Goal: Task Accomplishment & Management: Manage account settings

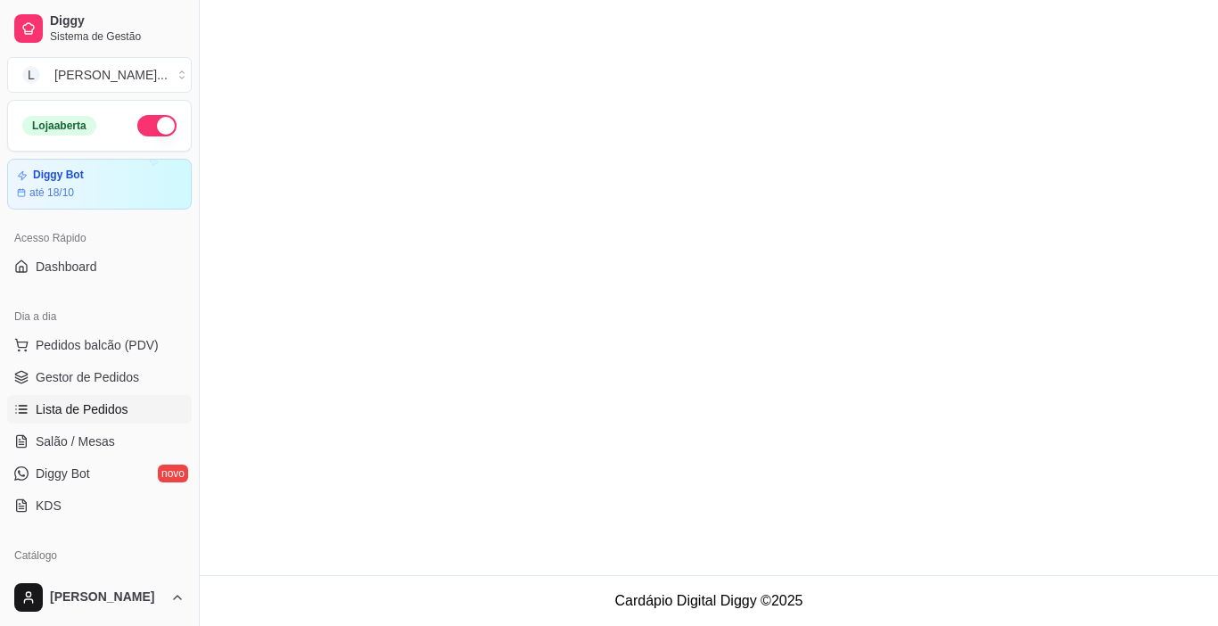
scroll to position [120, 0]
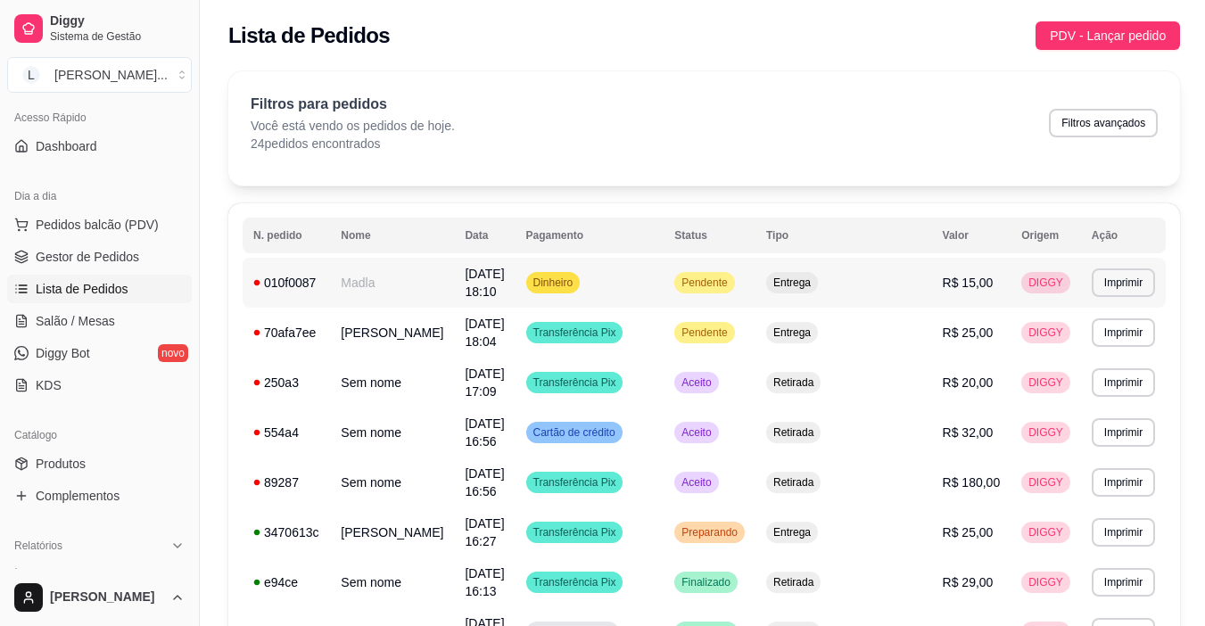
click at [665, 286] on td "Dinheiro" at bounding box center [590, 283] width 149 height 50
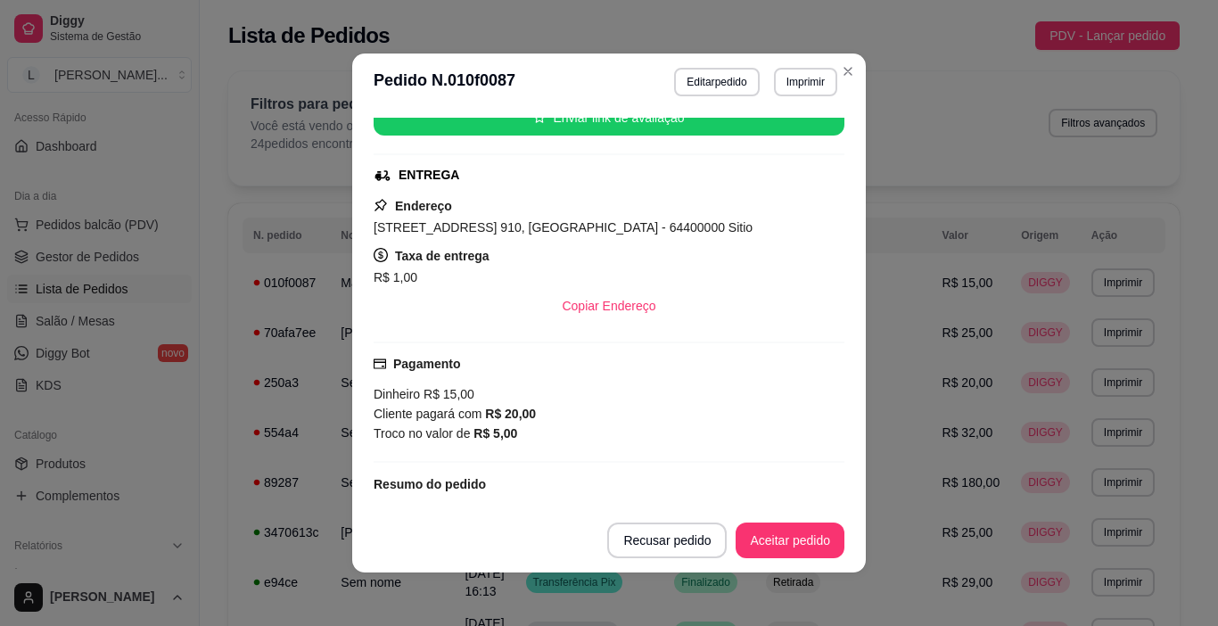
scroll to position [349, 0]
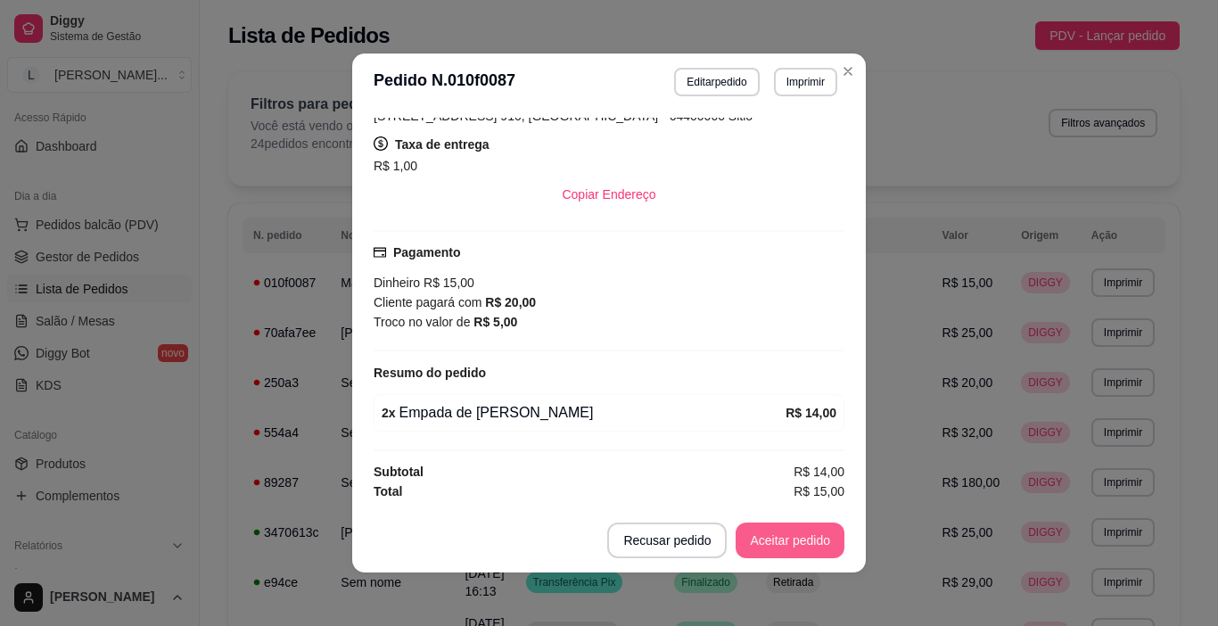
click at [782, 539] on button "Aceitar pedido" at bounding box center [790, 541] width 109 height 36
click at [780, 539] on button "Mover para preparo" at bounding box center [775, 541] width 138 height 36
click at [811, 84] on button "Imprimir" at bounding box center [806, 82] width 62 height 28
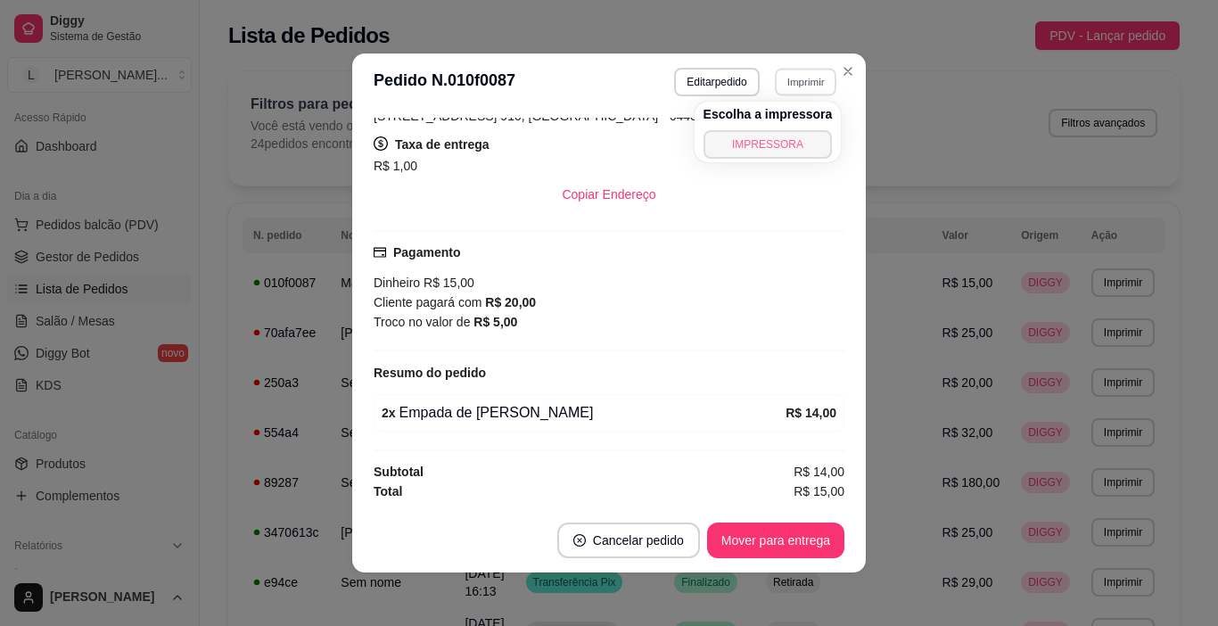
click at [783, 136] on button "IMPRESSORA" at bounding box center [768, 144] width 129 height 29
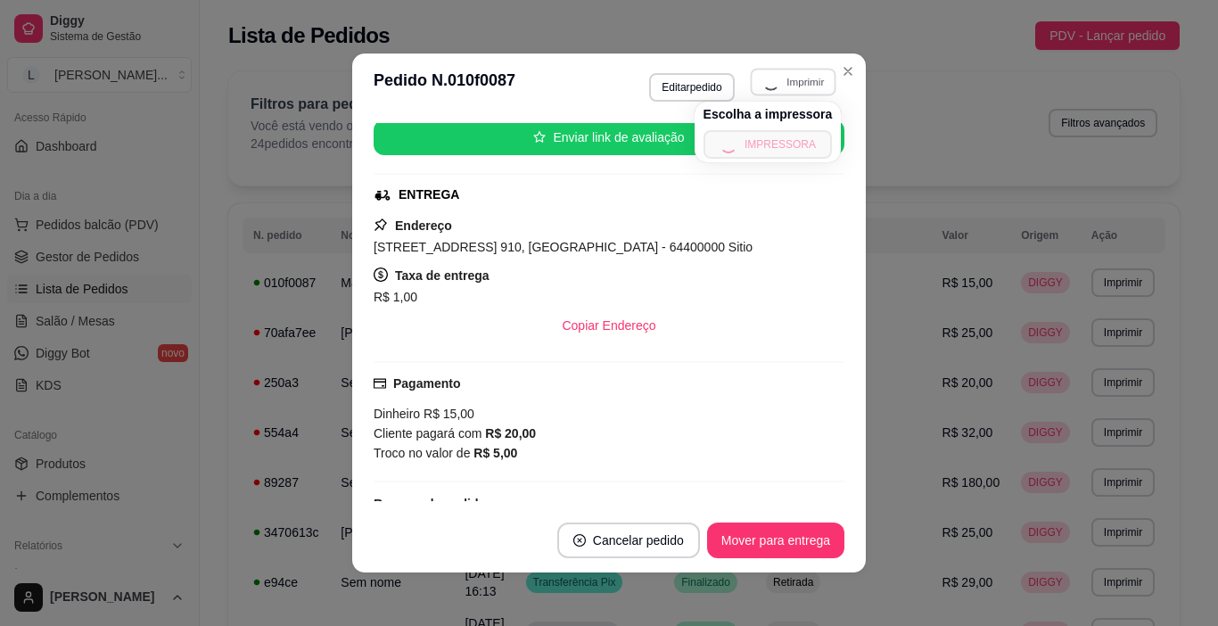
scroll to position [205, 0]
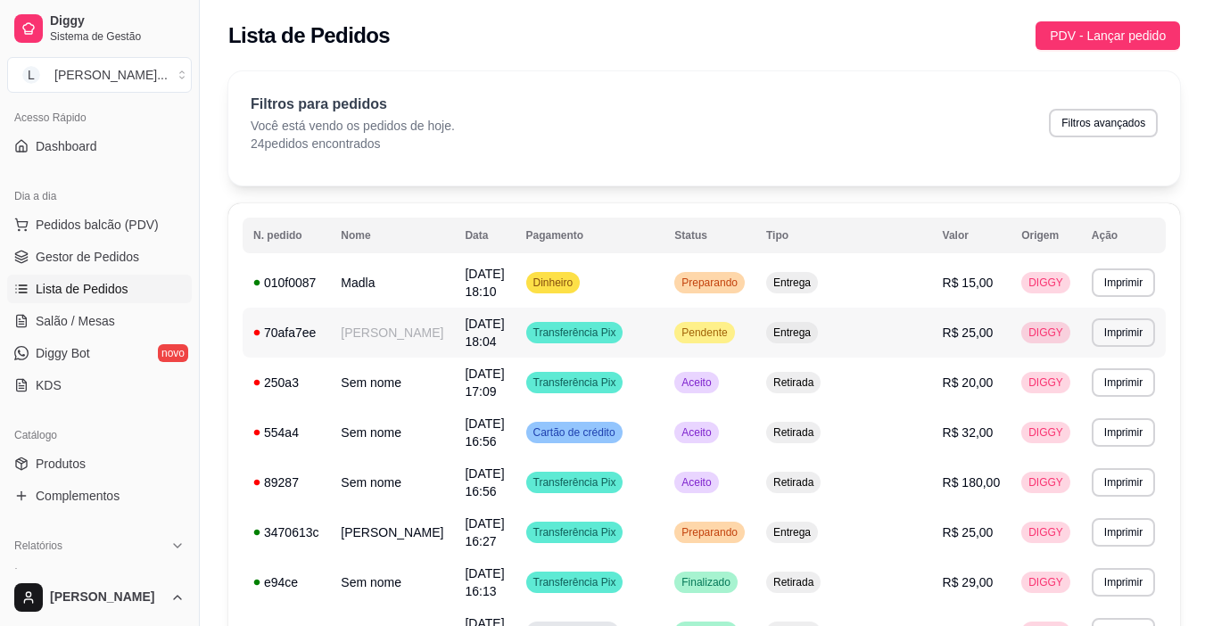
click at [665, 318] on td "Transferência Pix" at bounding box center [590, 333] width 149 height 50
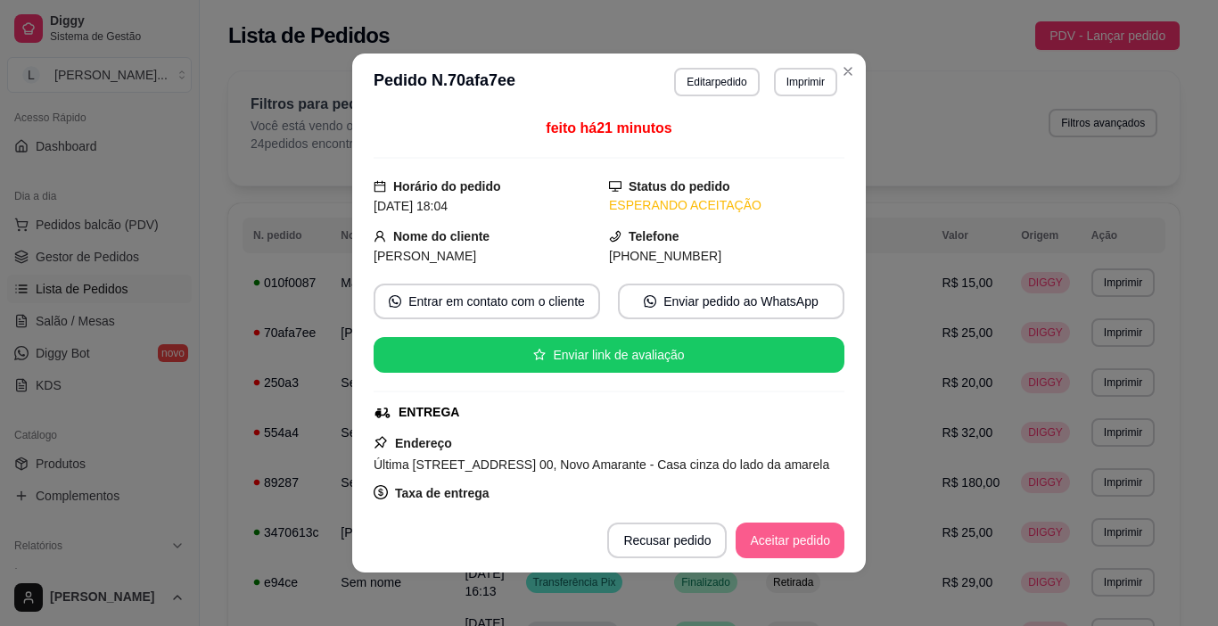
click at [772, 540] on button "Aceitar pedido" at bounding box center [790, 541] width 109 height 36
click at [796, 82] on button "Imprimir" at bounding box center [805, 82] width 63 height 29
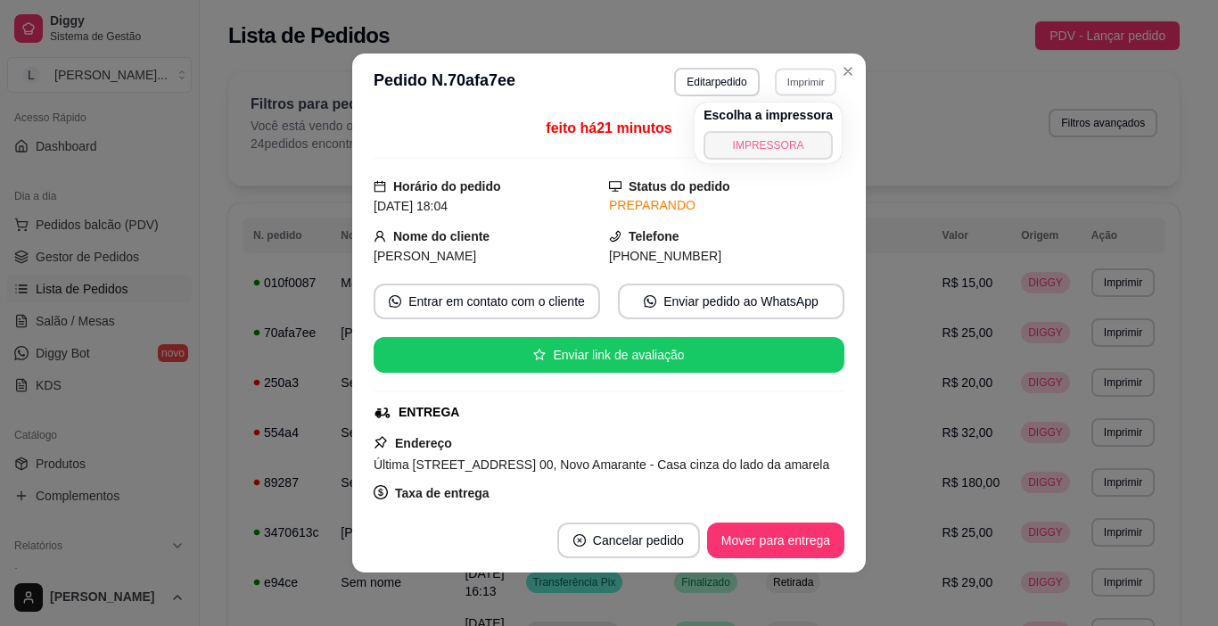
click at [772, 139] on button "IMPRESSORA" at bounding box center [768, 145] width 129 height 29
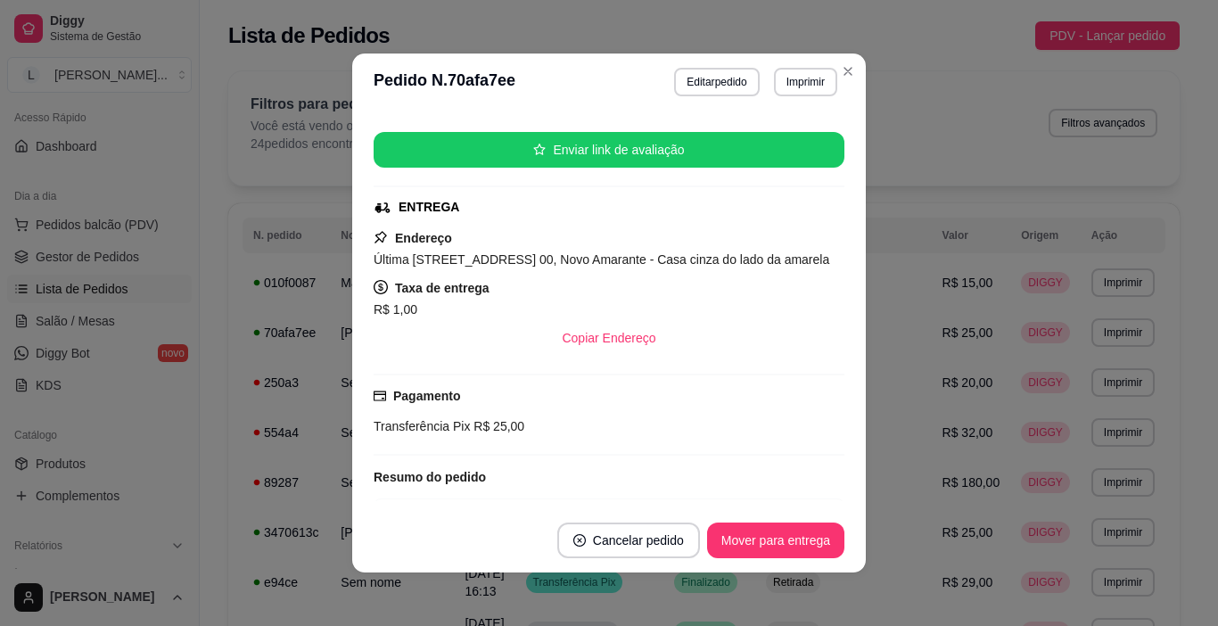
scroll to position [442, 0]
